Goal: Task Accomplishment & Management: Manage account settings

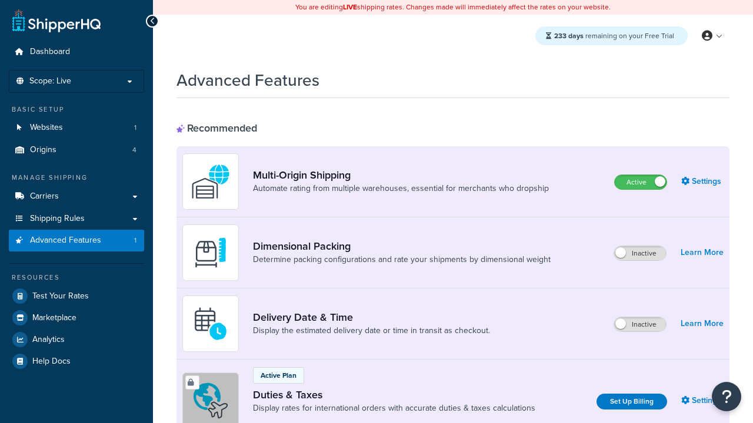
scroll to position [381, 0]
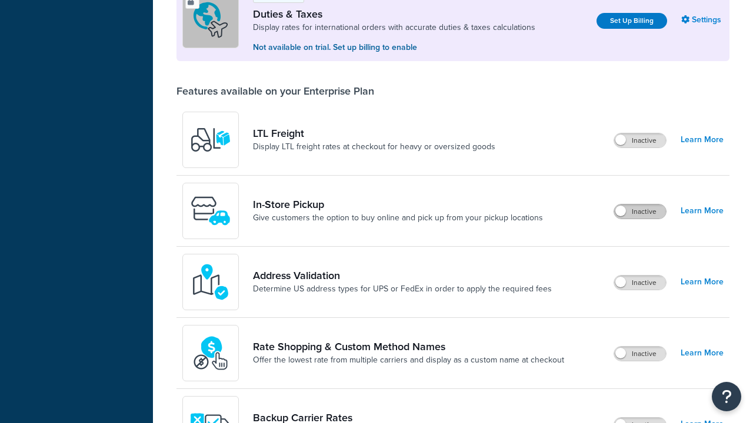
click at [640, 212] on label "Inactive" at bounding box center [640, 212] width 52 height 14
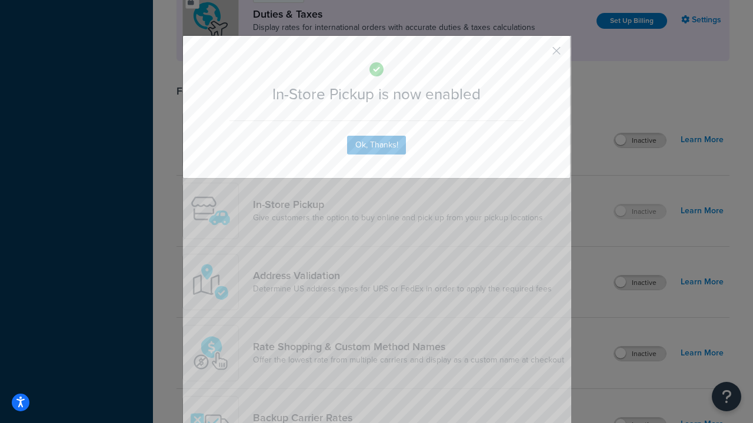
click at [539, 54] on button "button" at bounding box center [538, 55] width 3 height 3
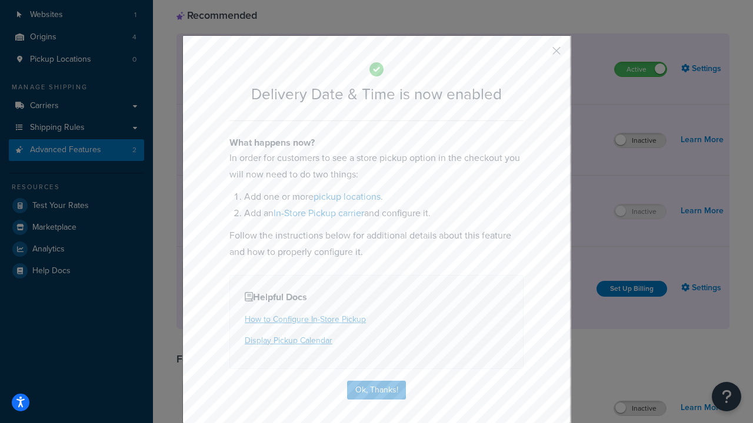
click at [539, 54] on button "button" at bounding box center [538, 55] width 3 height 3
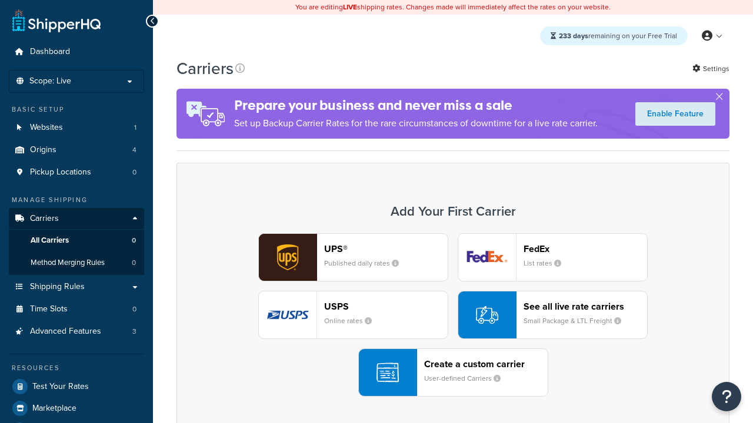
scroll to position [233, 0]
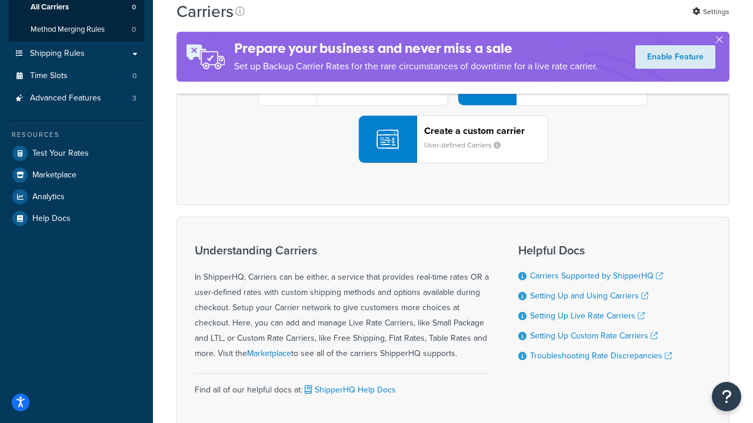
click at [453, 163] on div "UPS® Published daily rates FedEx List rates USPS Online rates See all live rate…" at bounding box center [453, 81] width 528 height 163
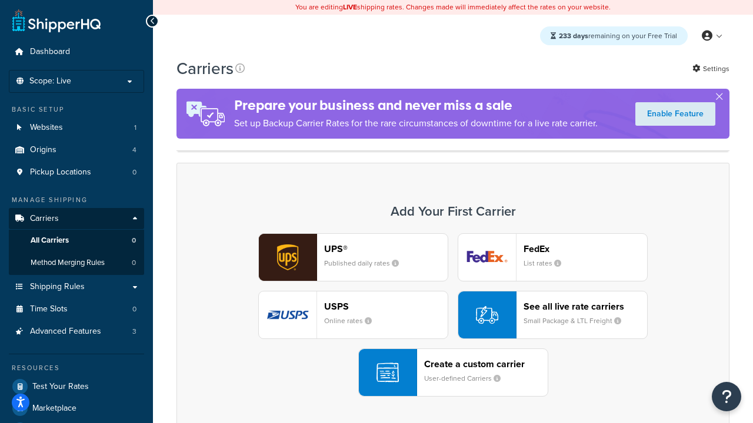
click at [453, 373] on div "Create a custom carrier User-defined Carriers" at bounding box center [485, 373] width 123 height 28
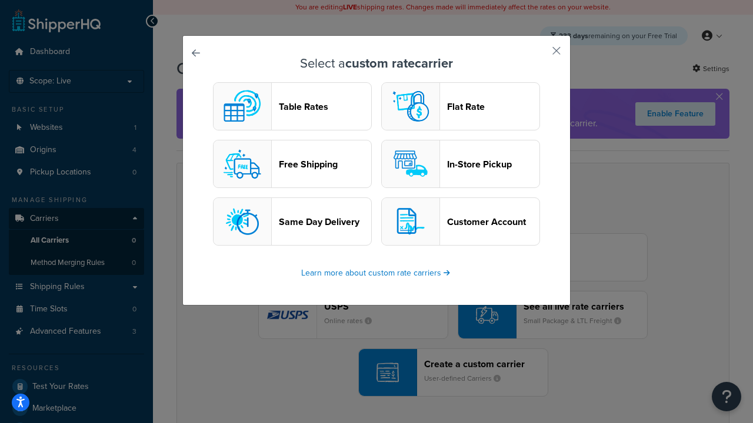
click at [460, 164] on header "In-Store Pickup" at bounding box center [493, 164] width 92 height 11
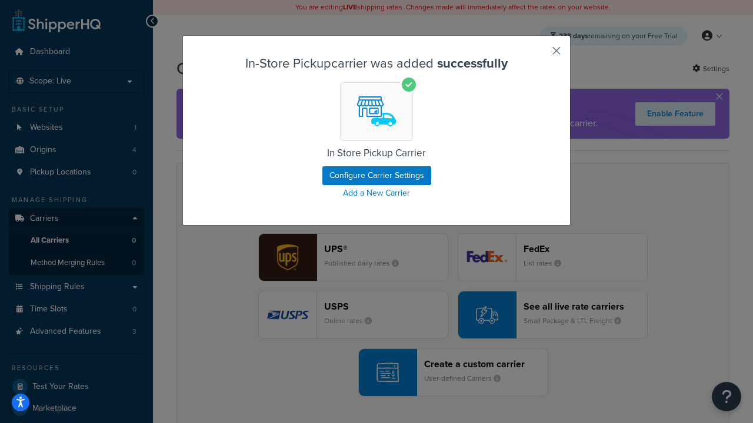
click at [539, 55] on button "button" at bounding box center [538, 55] width 3 height 3
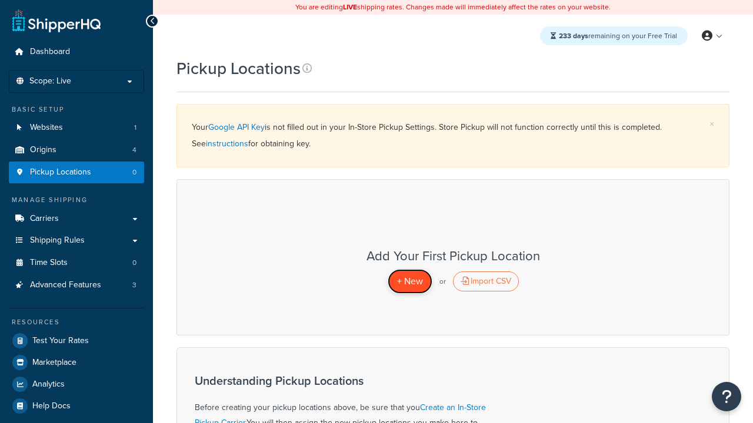
click at [409, 281] on span "+ New" at bounding box center [410, 282] width 26 height 14
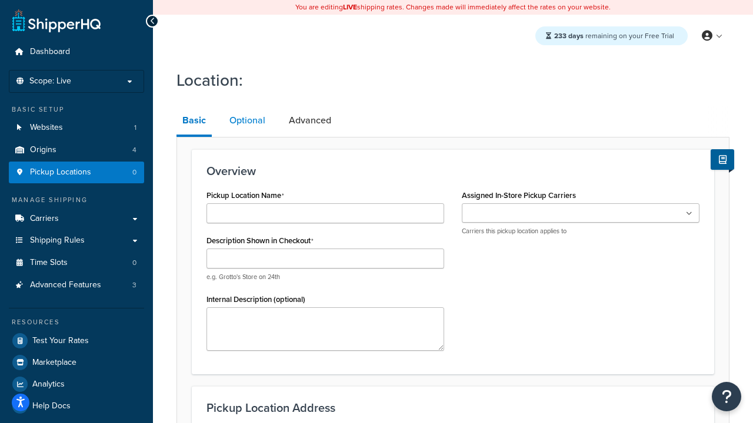
click at [247, 121] on link "Optional" at bounding box center [247, 120] width 48 height 28
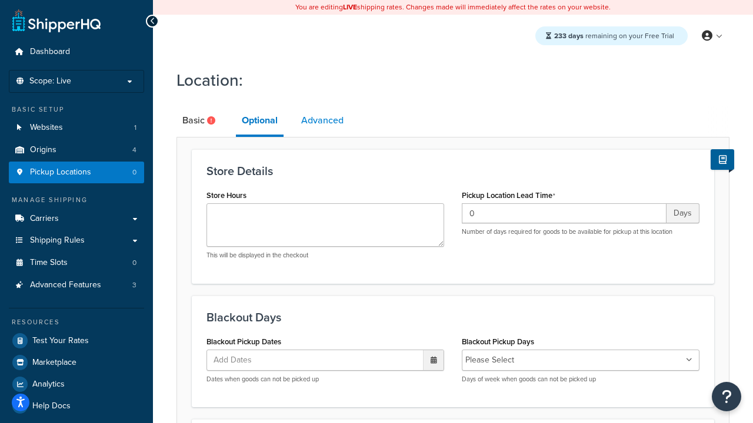
click at [322, 121] on link "Advanced" at bounding box center [322, 120] width 54 height 28
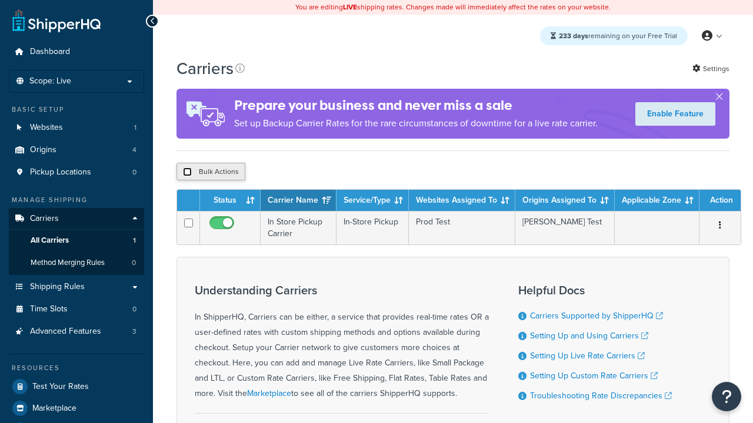
click at [187, 173] on input "checkbox" at bounding box center [187, 172] width 9 height 9
checkbox input "true"
click at [0, 0] on button "Delete" at bounding box center [0, 0] width 0 height 0
